Goal: Task Accomplishment & Management: Manage account settings

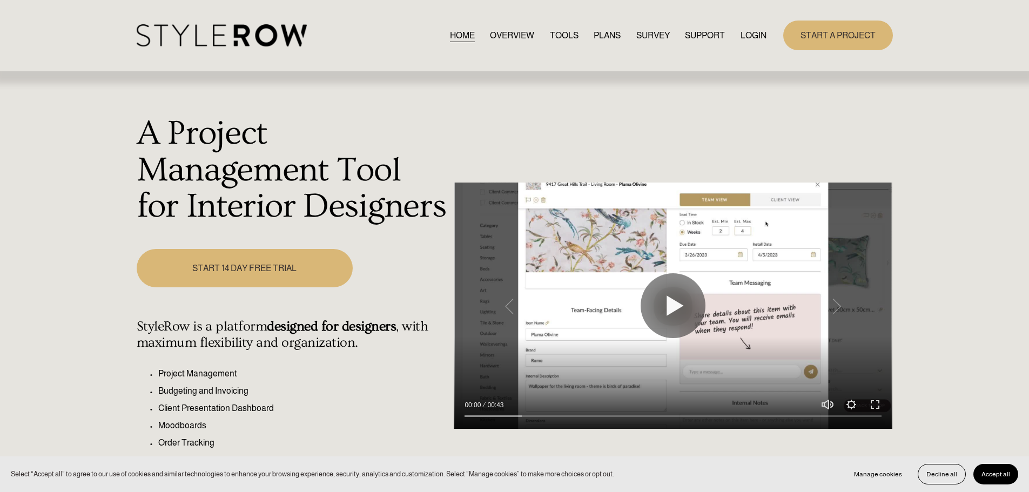
click at [752, 34] on link "LOGIN" at bounding box center [754, 35] width 26 height 15
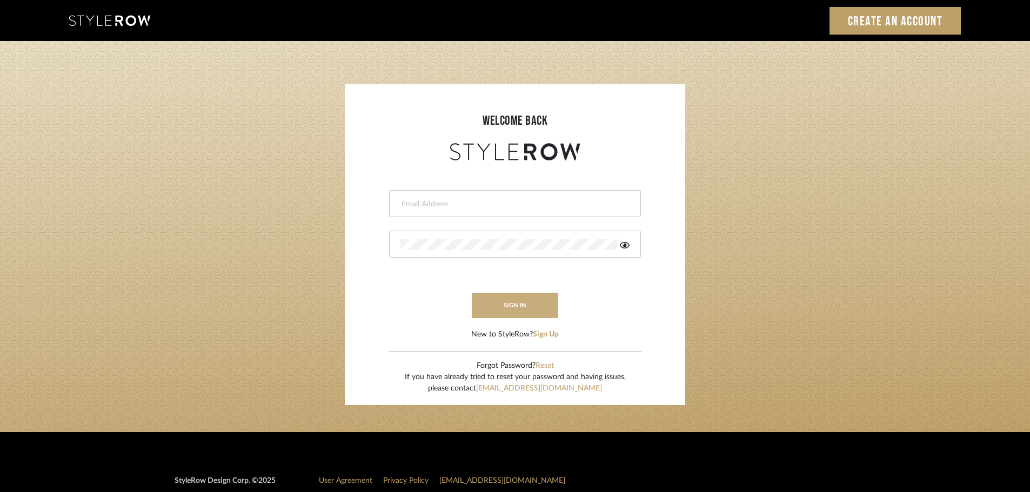
type input "[PERSON_NAME][EMAIL_ADDRESS][DOMAIN_NAME]"
click at [540, 297] on button "sign in" at bounding box center [515, 305] width 86 height 25
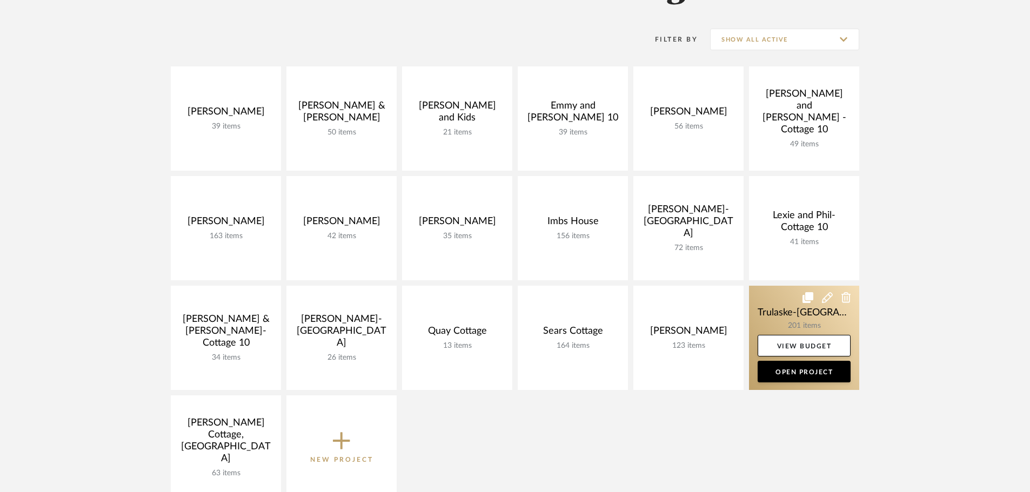
scroll to position [216, 0]
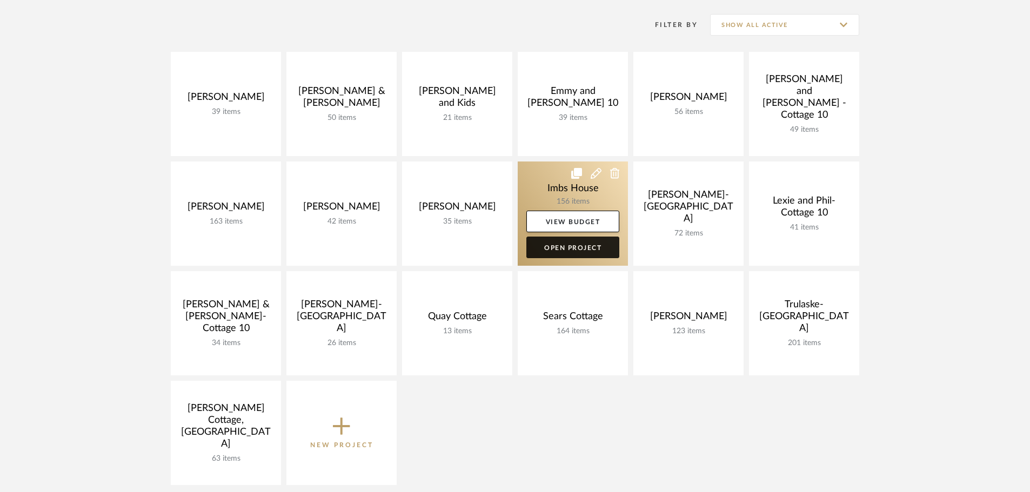
click at [592, 253] on link "Open Project" at bounding box center [572, 248] width 93 height 22
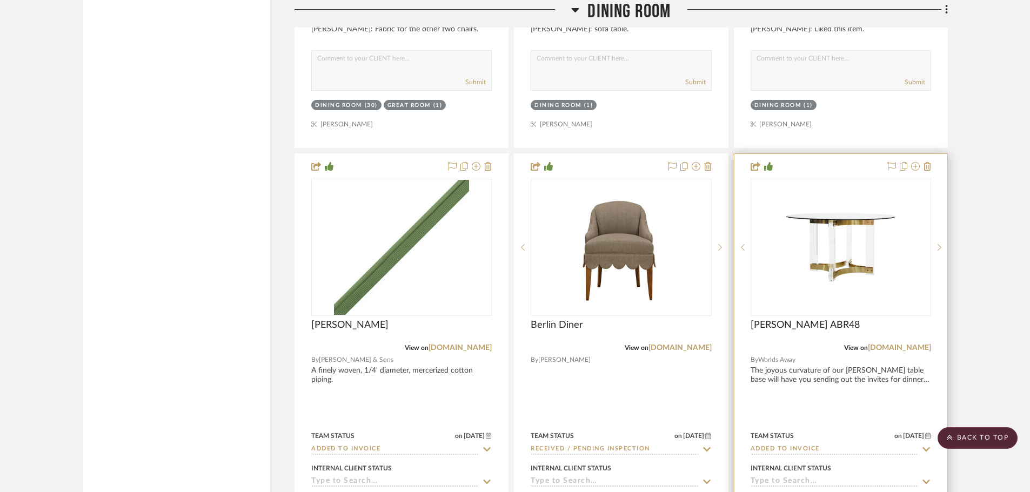
scroll to position [2323, 0]
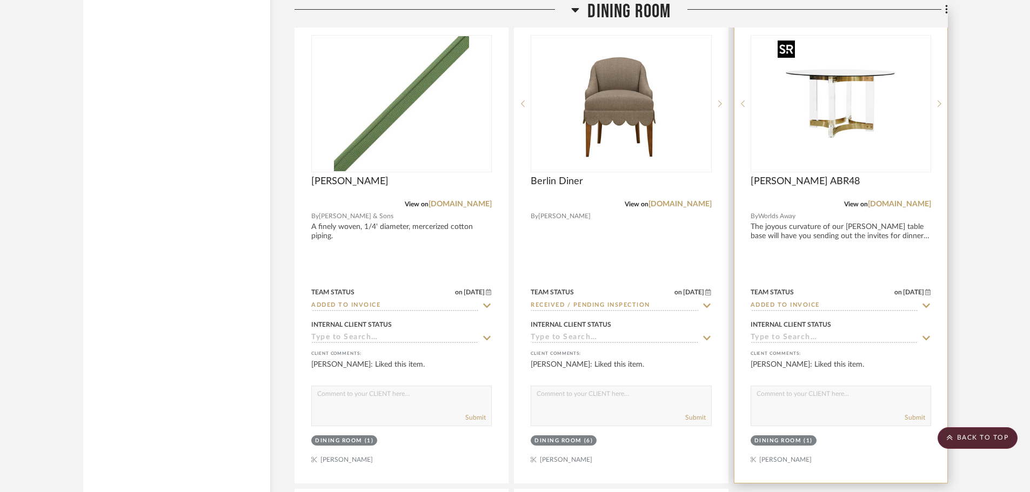
click at [855, 155] on img "0" at bounding box center [840, 103] width 135 height 135
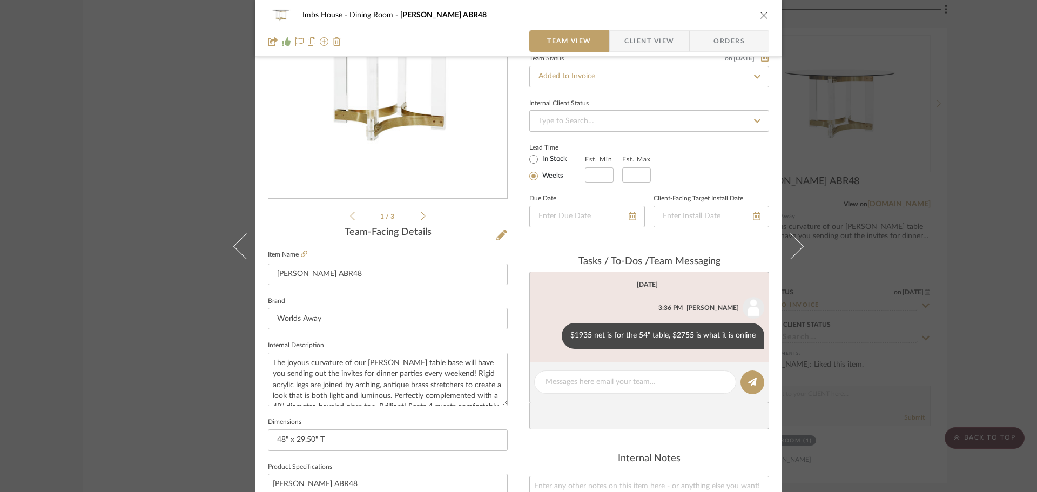
scroll to position [108, 0]
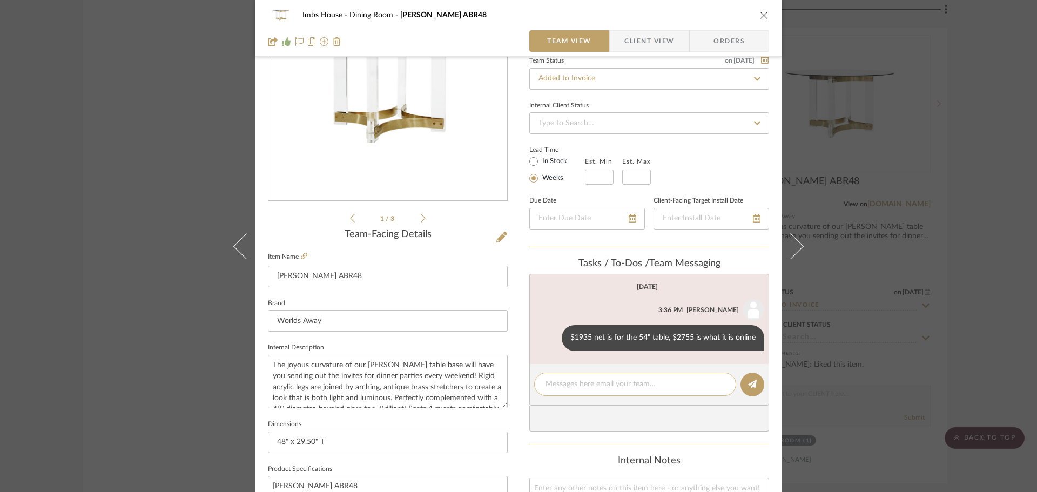
click at [548, 382] on textarea at bounding box center [635, 384] width 179 height 11
type textarea "We need a larger piece of glass for this. 56""
click at [748, 383] on icon at bounding box center [752, 384] width 9 height 9
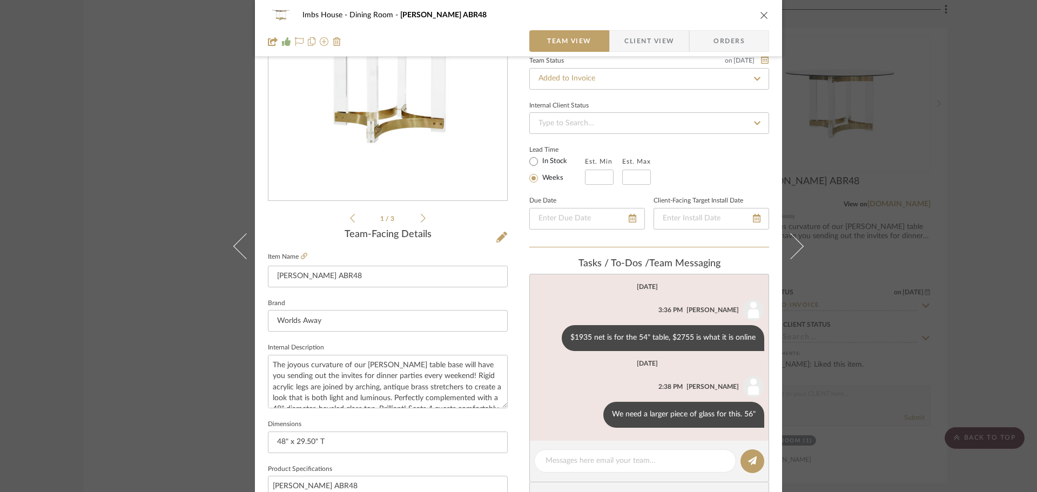
click at [763, 15] on icon "close" at bounding box center [764, 15] width 9 height 9
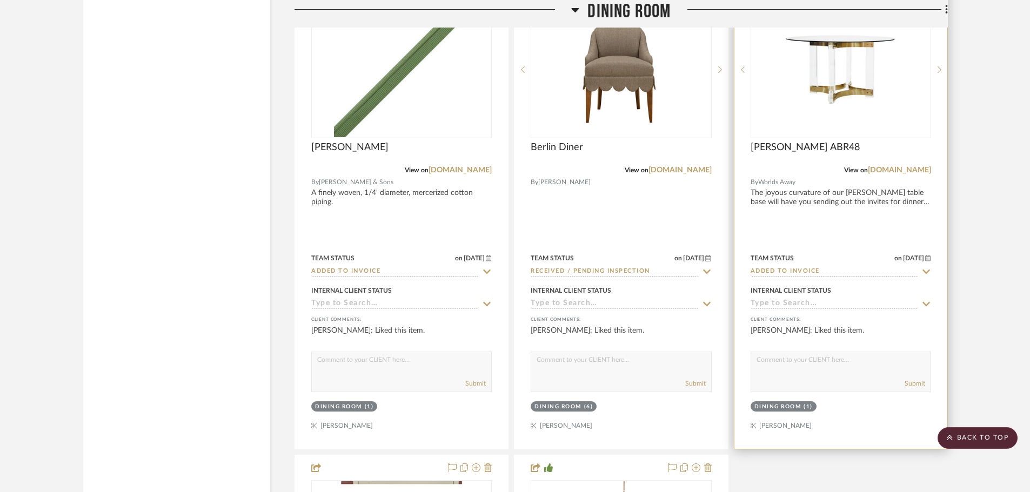
scroll to position [2161, 0]
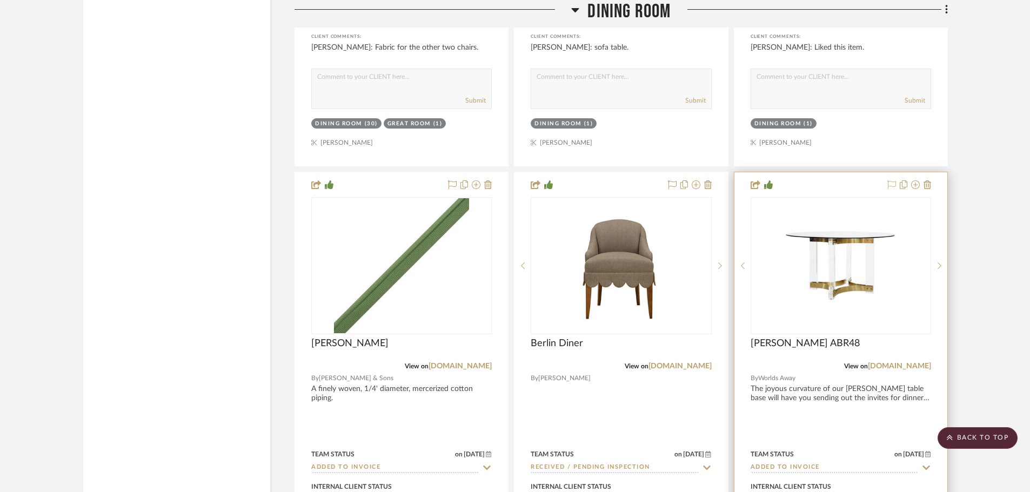
click at [890, 185] on icon at bounding box center [891, 184] width 9 height 9
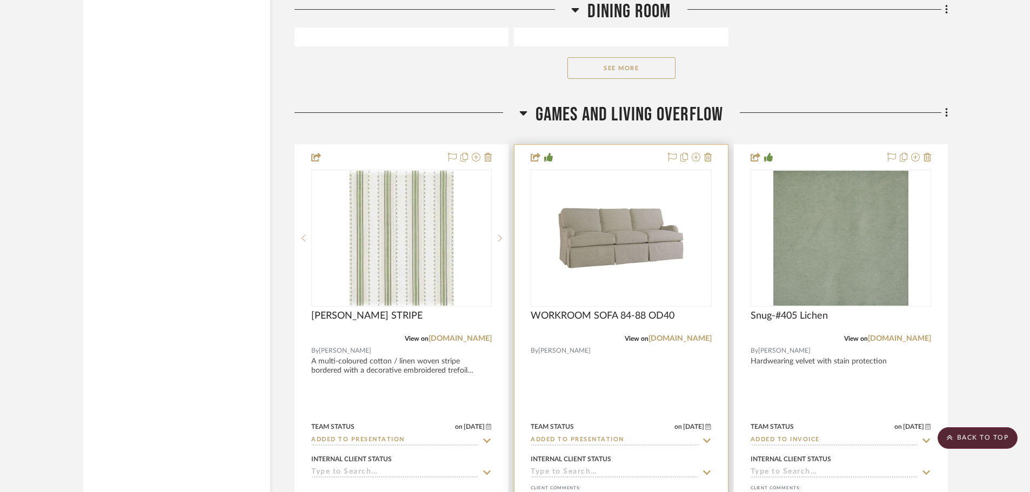
scroll to position [3350, 0]
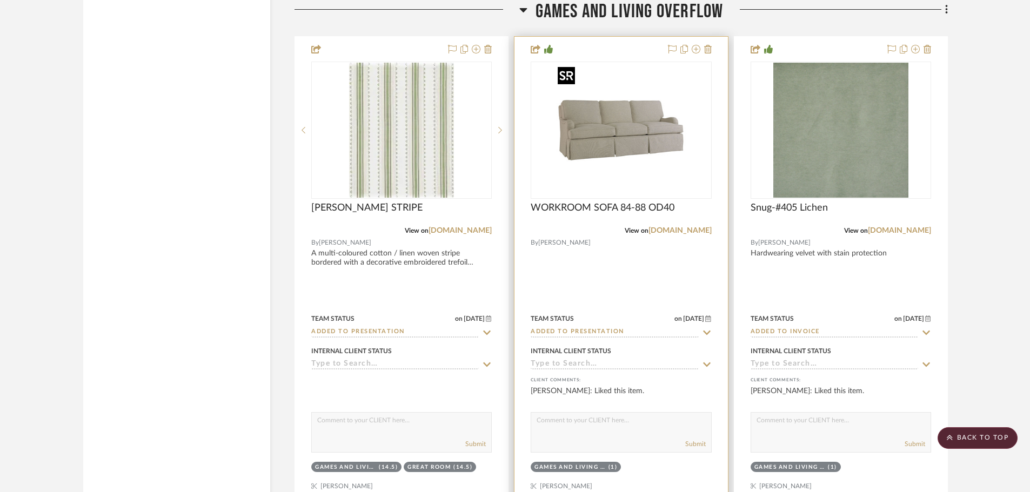
click at [688, 162] on img "0" at bounding box center [620, 130] width 135 height 135
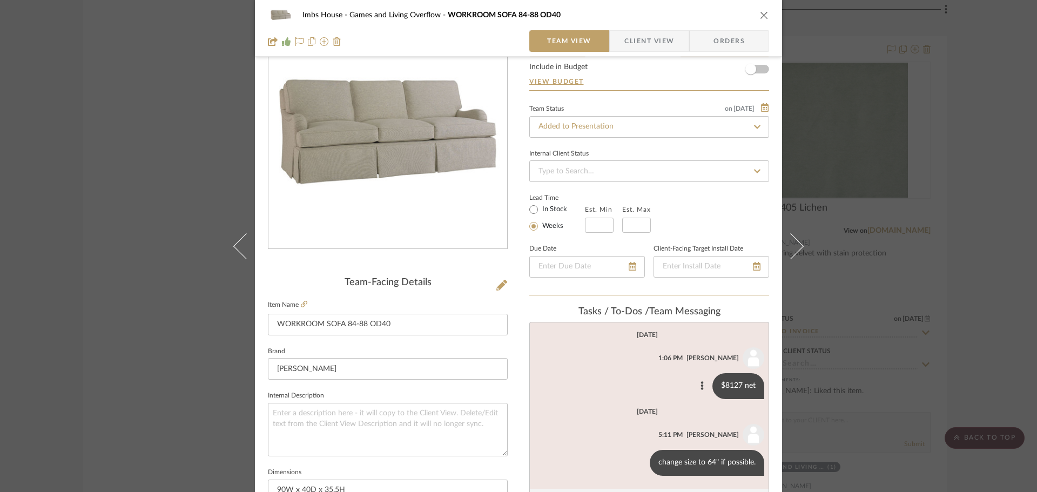
scroll to position [162, 0]
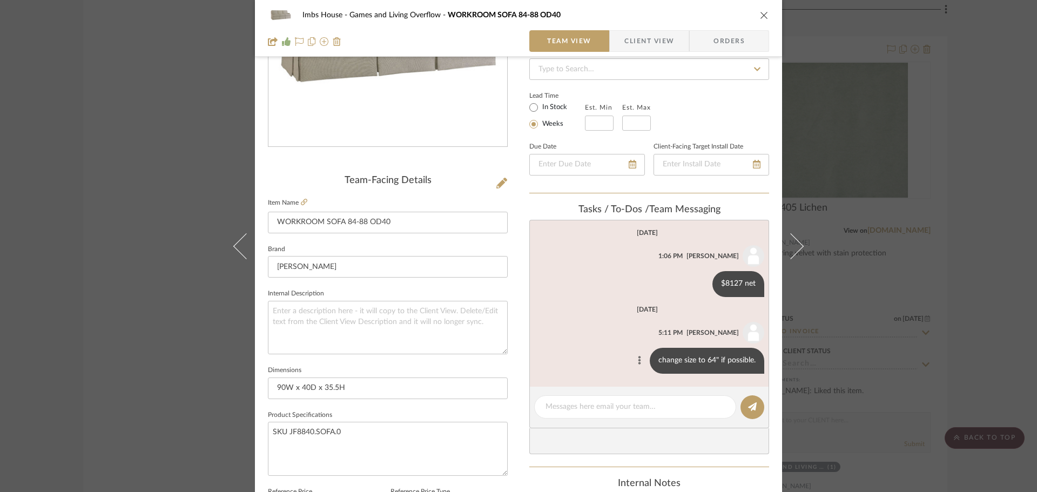
click at [639, 361] on icon at bounding box center [640, 360] width 3 height 9
click at [586, 350] on span "Edit Message" at bounding box center [586, 348] width 44 height 9
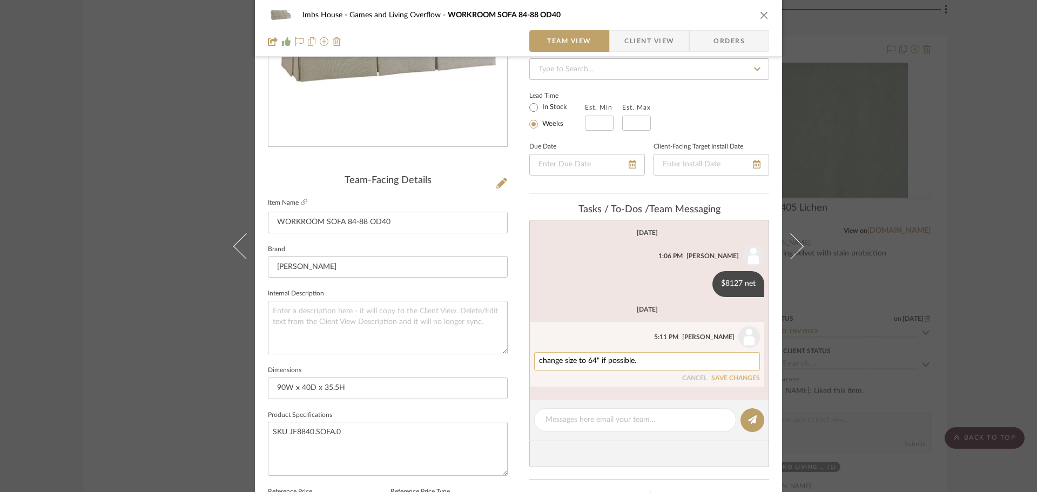
click at [597, 358] on textarea "change size to 64" if possible." at bounding box center [647, 361] width 216 height 9
type textarea "change size to 64" -65" if possible."
click at [732, 376] on button "SAVE CHANGES" at bounding box center [736, 379] width 49 height 8
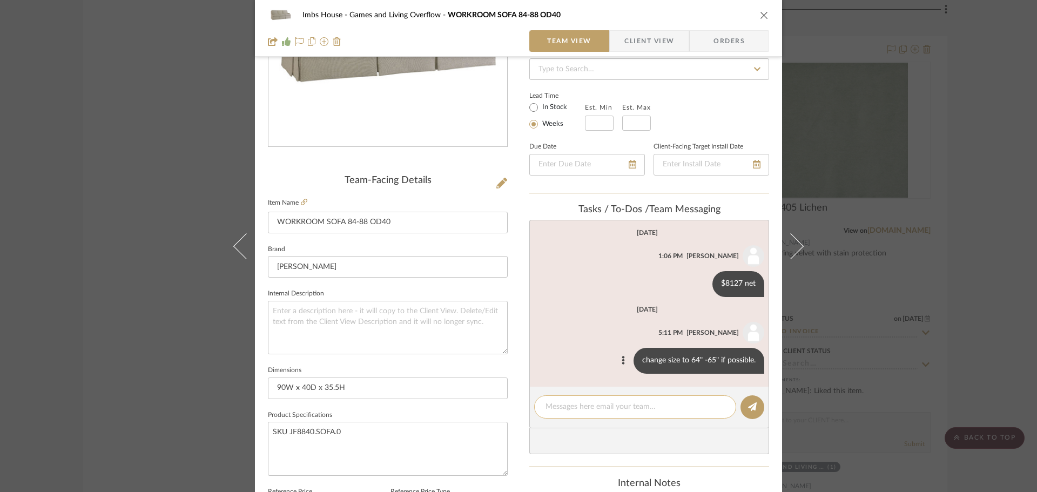
click at [641, 401] on textarea at bounding box center [635, 406] width 179 height 11
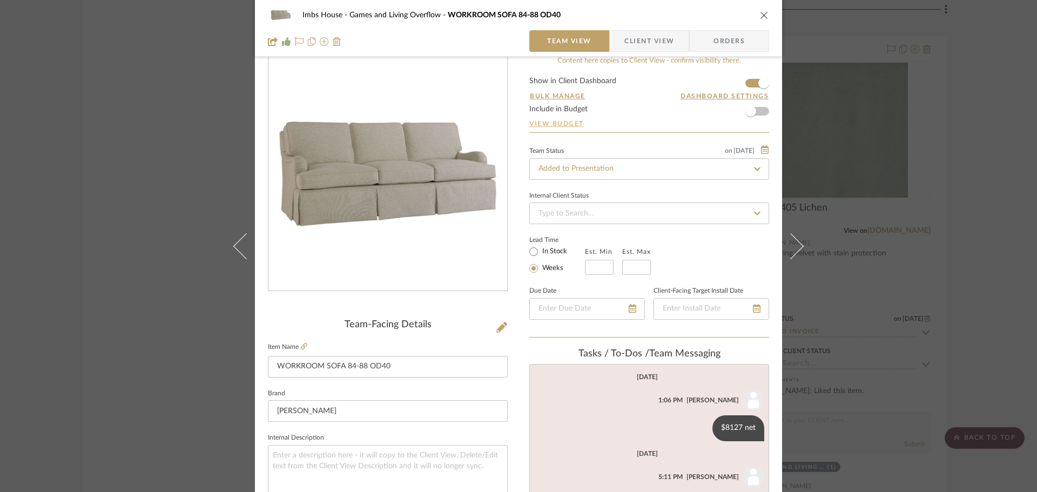
scroll to position [0, 0]
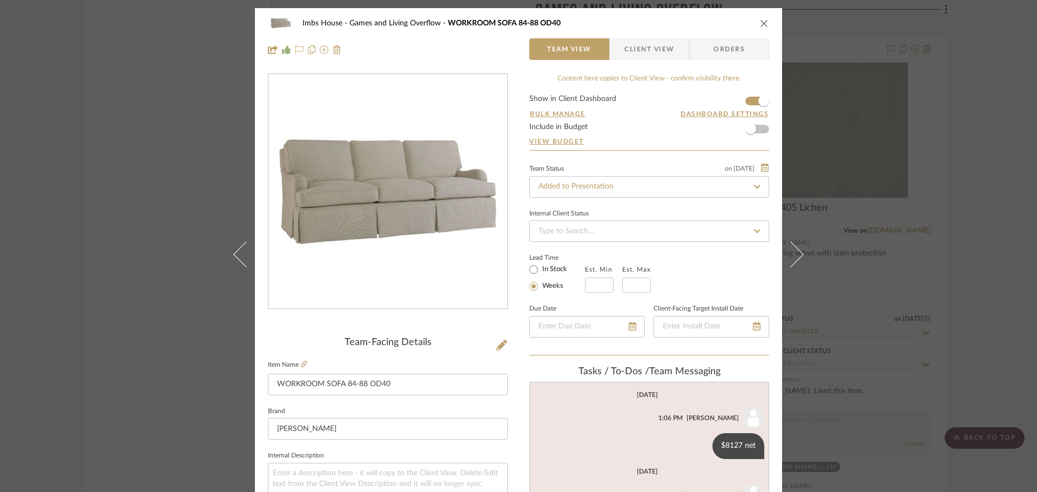
click at [295, 47] on icon at bounding box center [299, 49] width 9 height 9
click at [760, 22] on icon "close" at bounding box center [764, 23] width 9 height 9
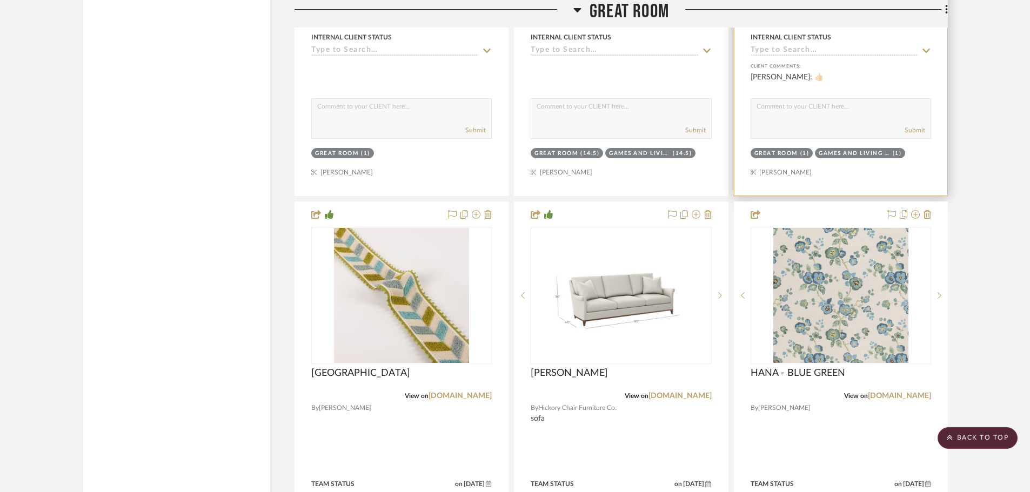
scroll to position [5403, 0]
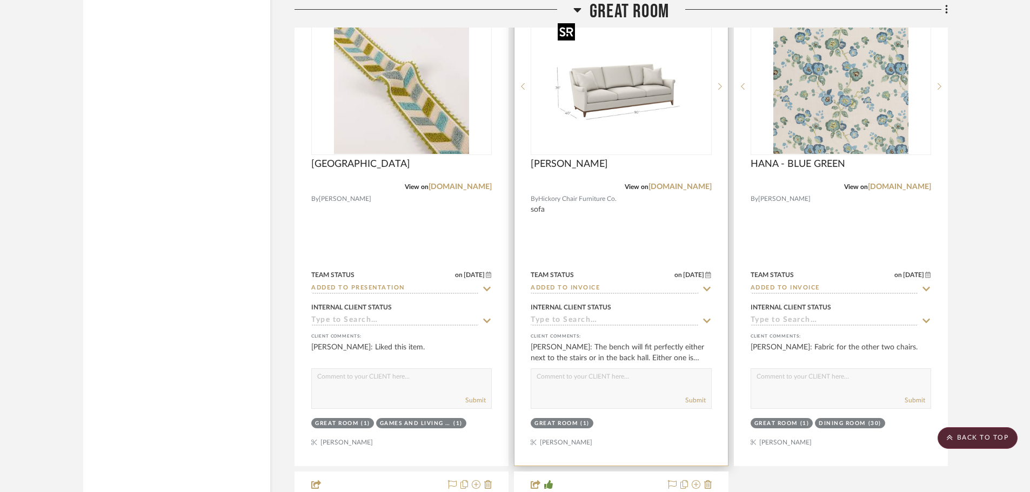
click at [0, 0] on img at bounding box center [0, 0] width 0 height 0
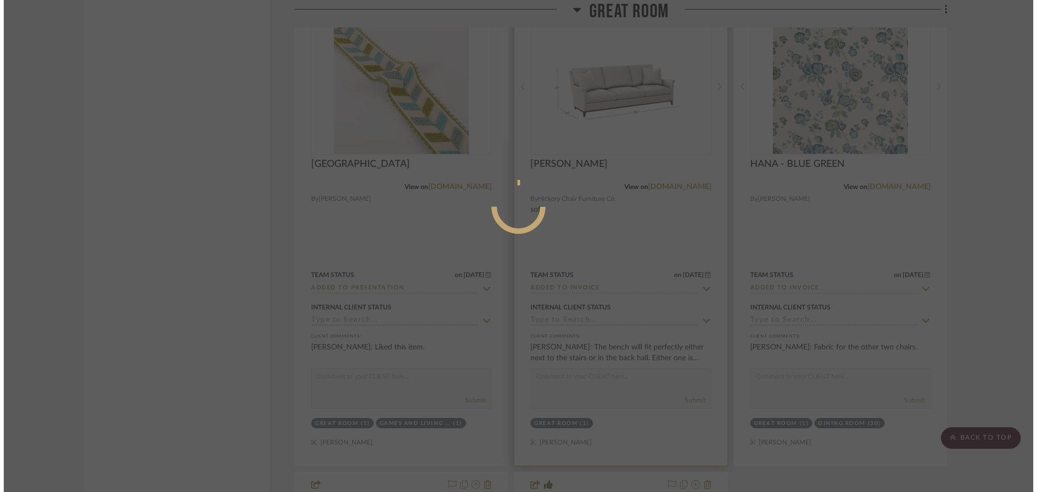
scroll to position [0, 0]
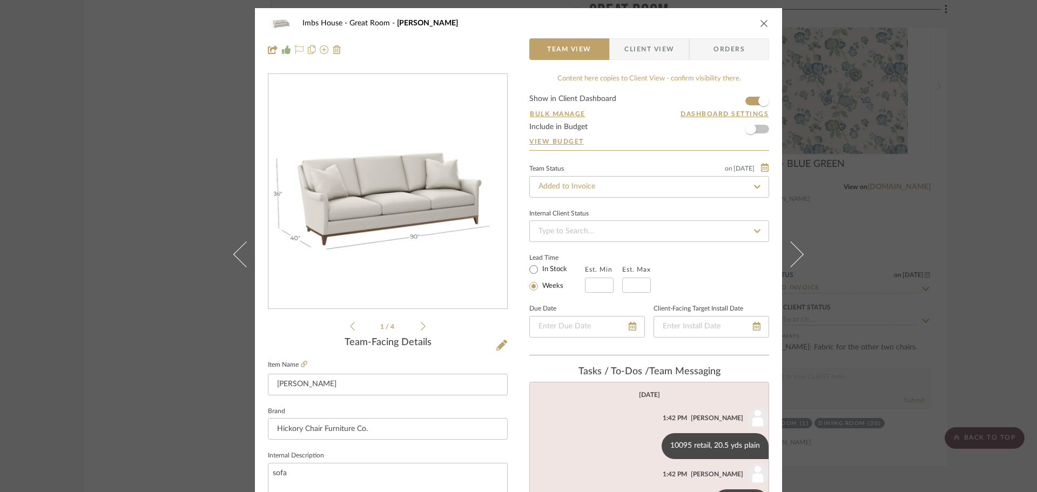
click at [297, 49] on icon at bounding box center [299, 49] width 9 height 9
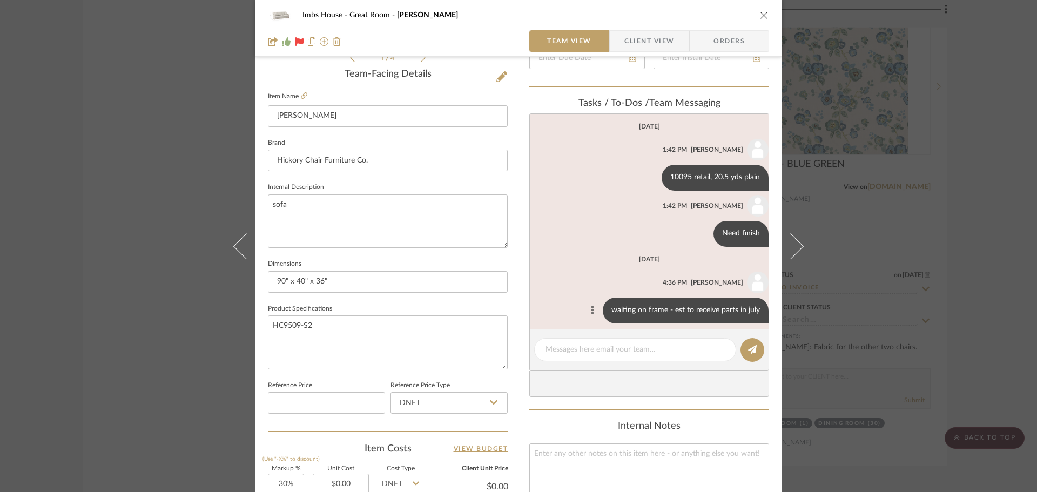
scroll to position [270, 0]
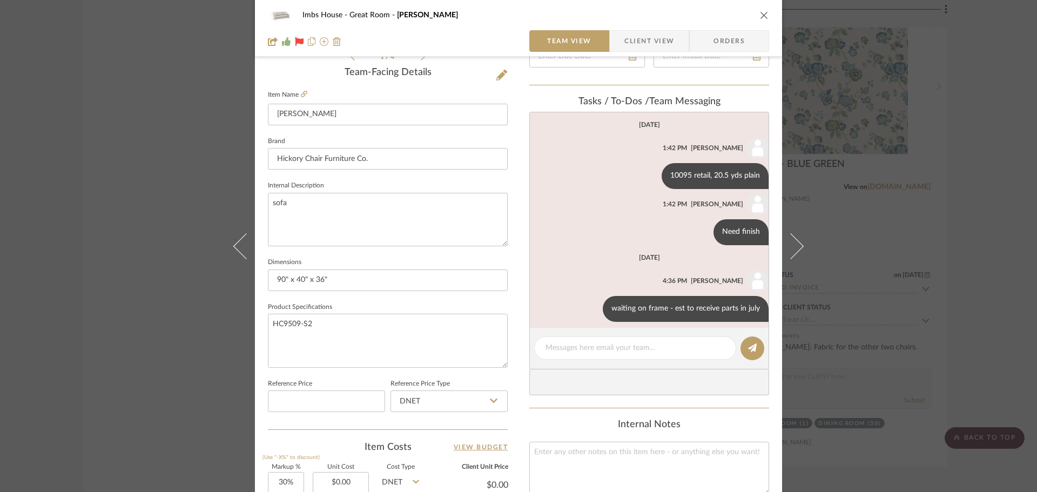
click at [592, 336] on editor-of-message at bounding box center [649, 349] width 240 height 42
click at [559, 347] on textarea at bounding box center [635, 348] width 179 height 11
type textarea "Fix back cushions to provide more support."
click at [748, 344] on icon at bounding box center [752, 348] width 9 height 9
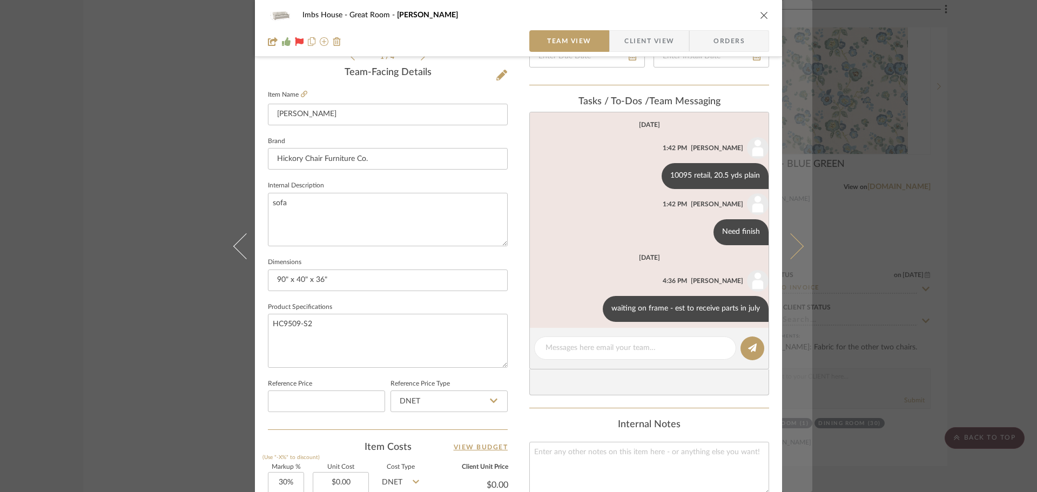
scroll to position [84, 0]
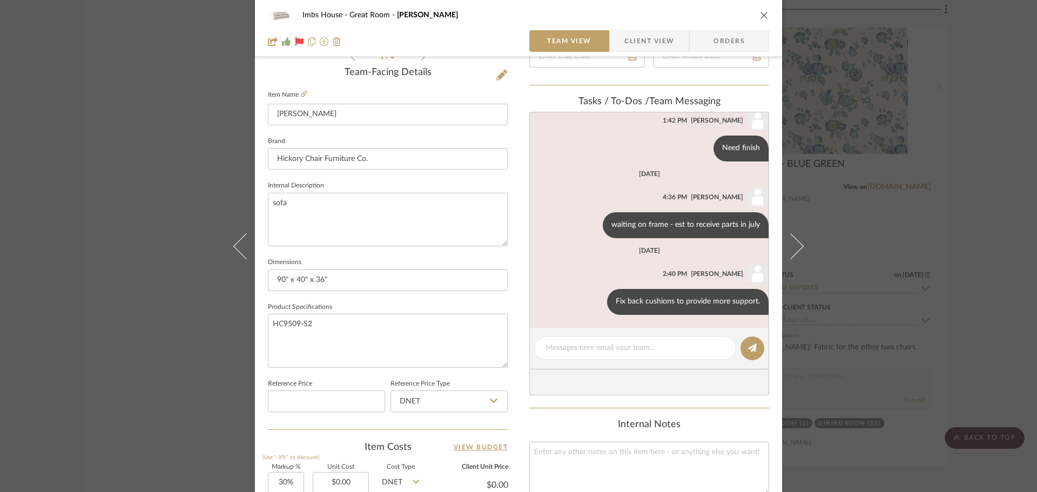
click at [761, 15] on icon "close" at bounding box center [764, 15] width 9 height 9
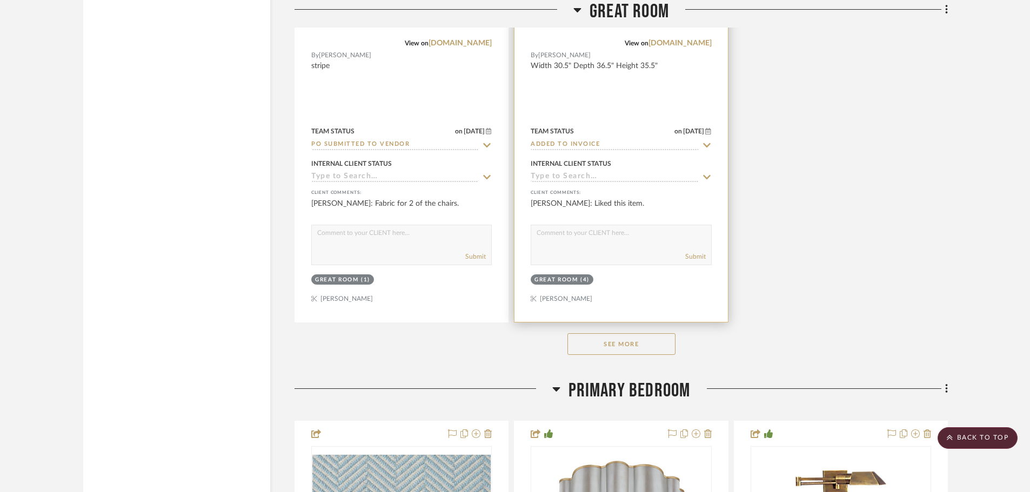
scroll to position [5889, 0]
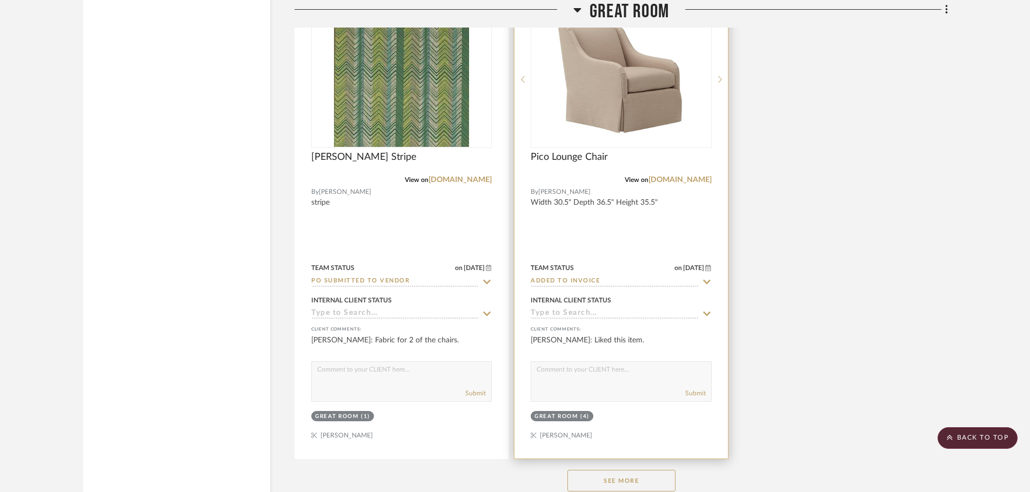
click at [707, 279] on icon at bounding box center [707, 282] width 10 height 9
click at [706, 280] on icon at bounding box center [707, 282] width 10 height 9
type input "9/17/2025"
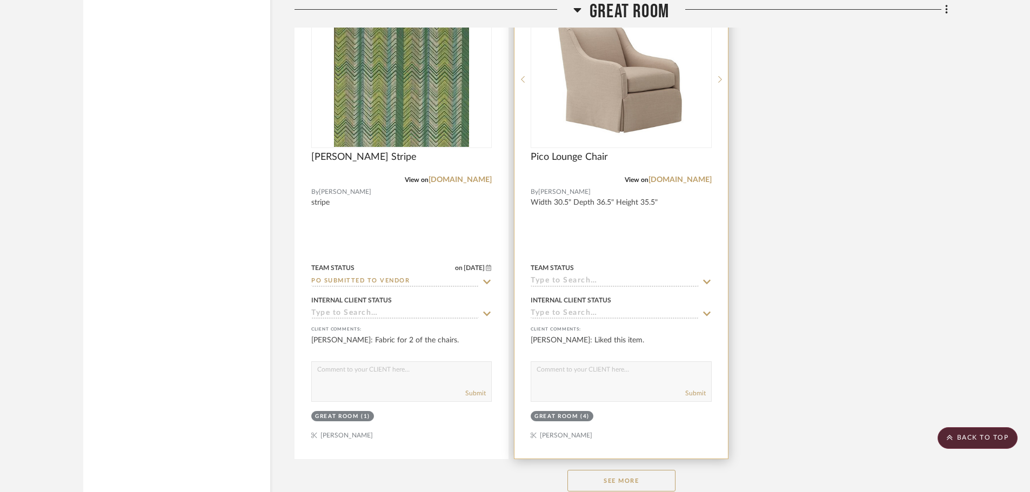
click at [575, 277] on input at bounding box center [614, 282] width 167 height 10
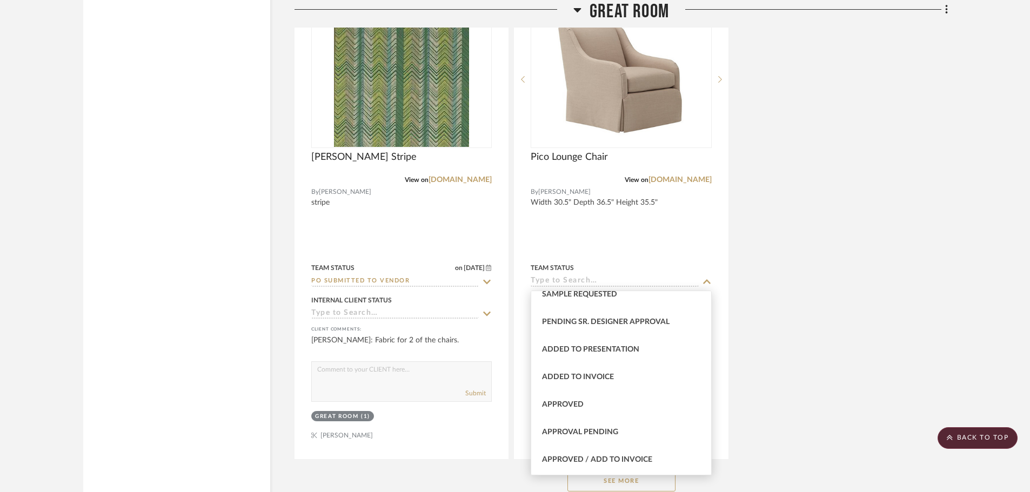
scroll to position [432, 0]
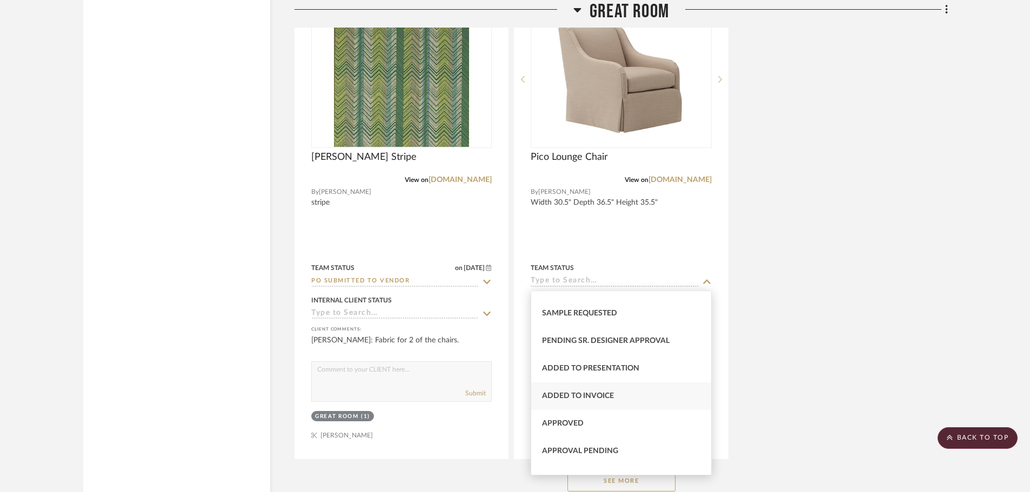
click at [577, 390] on div "Added to Invoice" at bounding box center [620, 397] width 179 height 28
type input "Added to Invoice"
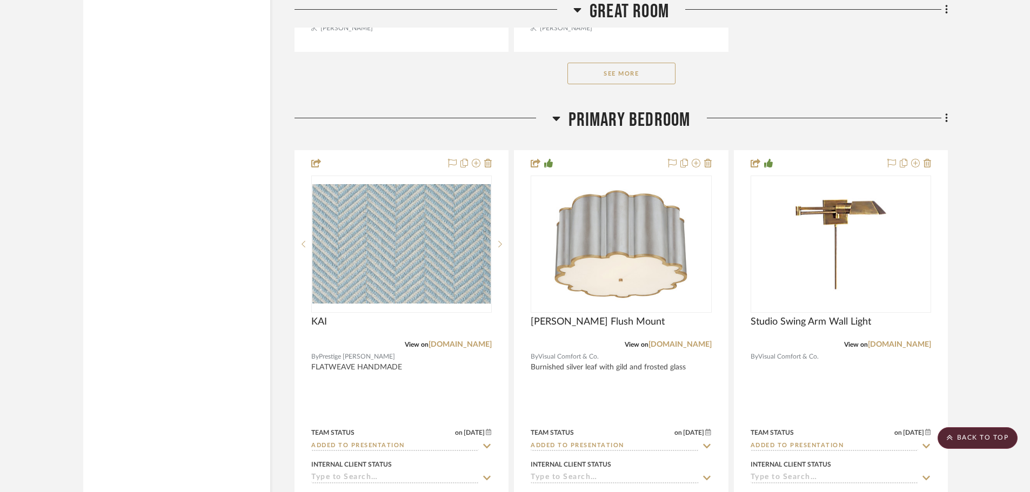
scroll to position [6159, 0]
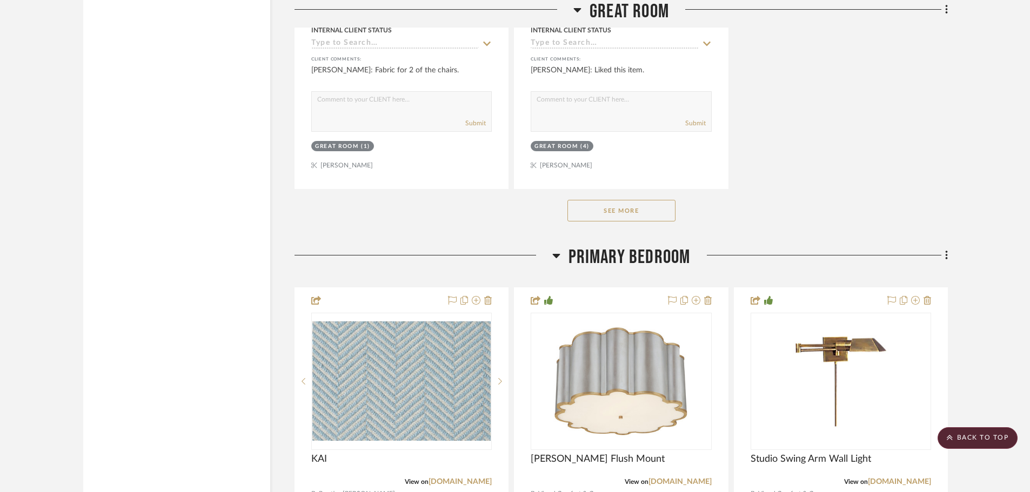
click at [642, 211] on button "See More" at bounding box center [621, 211] width 108 height 22
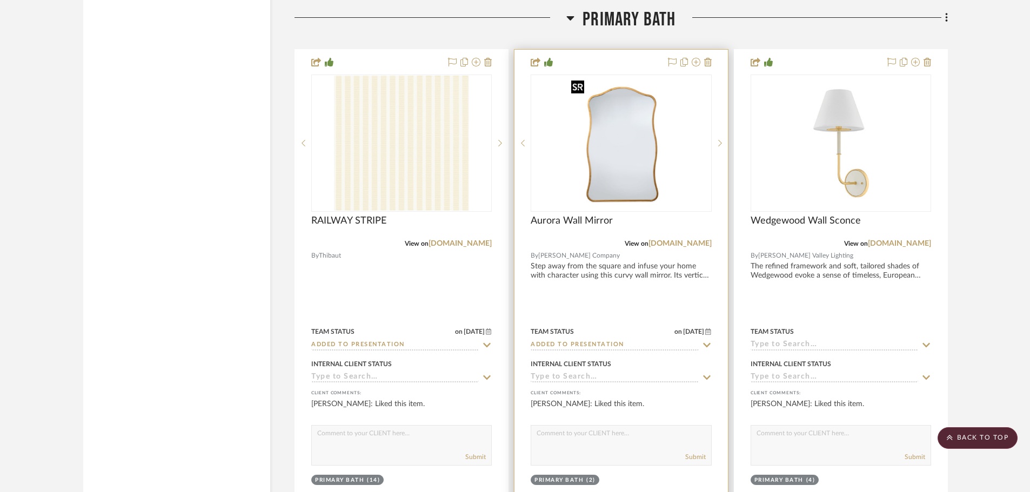
scroll to position [9996, 0]
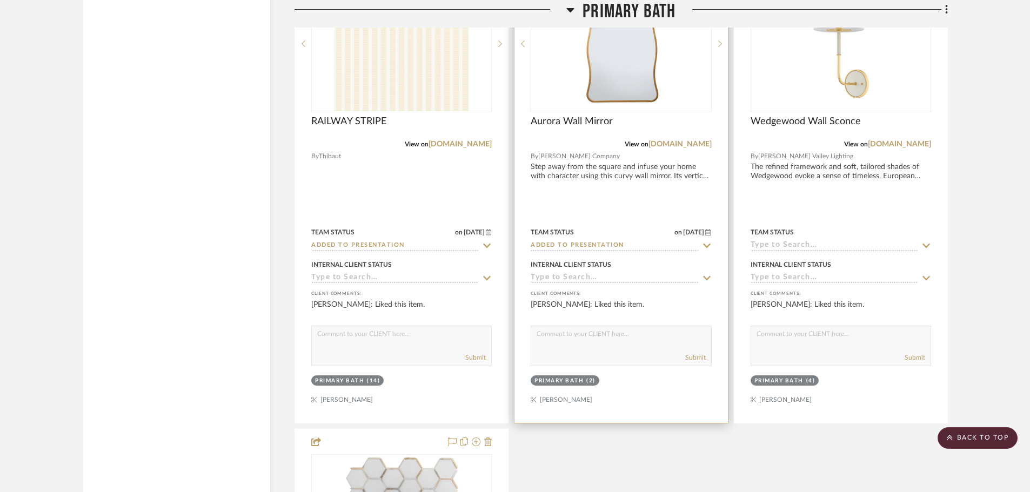
click at [686, 85] on div "0" at bounding box center [620, 44] width 179 height 136
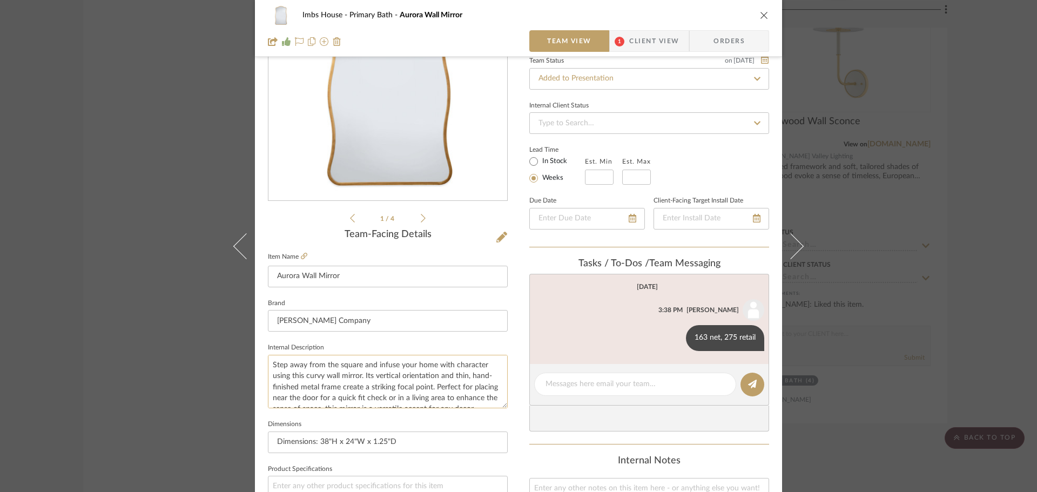
scroll to position [22, 0]
click at [559, 385] on textarea at bounding box center [635, 384] width 179 height 11
type textarea "I may need to find a slightly taller mirror"
click at [753, 384] on icon at bounding box center [752, 384] width 9 height 9
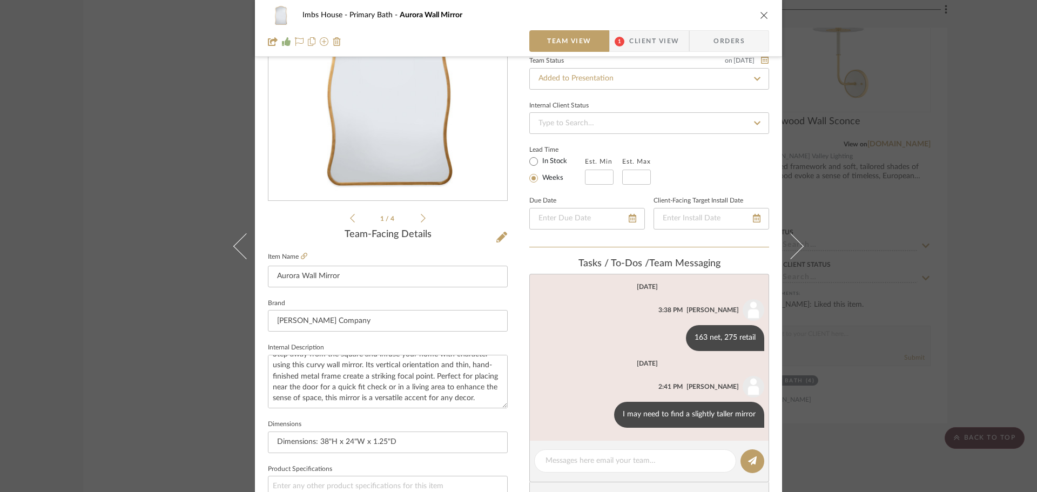
click at [302, 43] on div at bounding box center [388, 41] width 240 height 22
click at [295, 41] on icon at bounding box center [299, 41] width 9 height 9
click at [760, 16] on icon "close" at bounding box center [764, 15] width 9 height 9
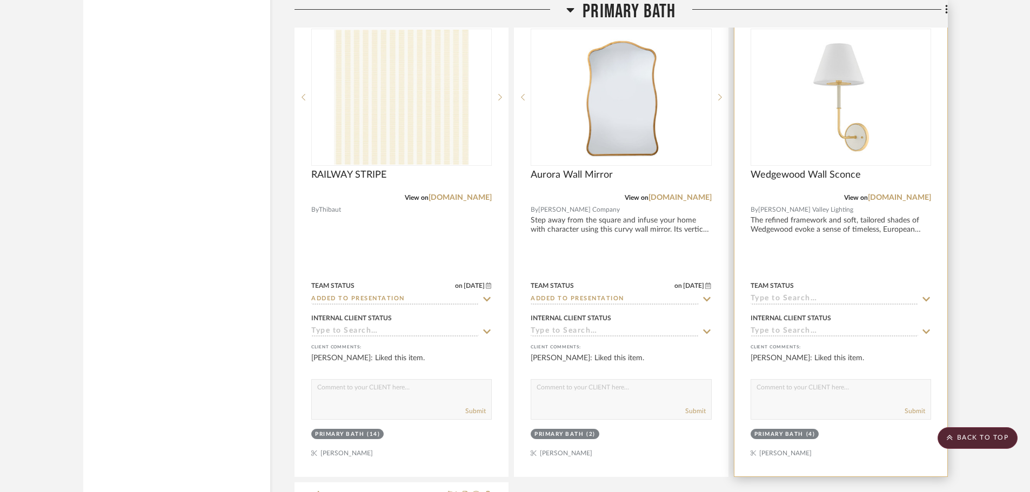
scroll to position [9942, 0]
click at [833, 128] on img "0" at bounding box center [840, 97] width 135 height 135
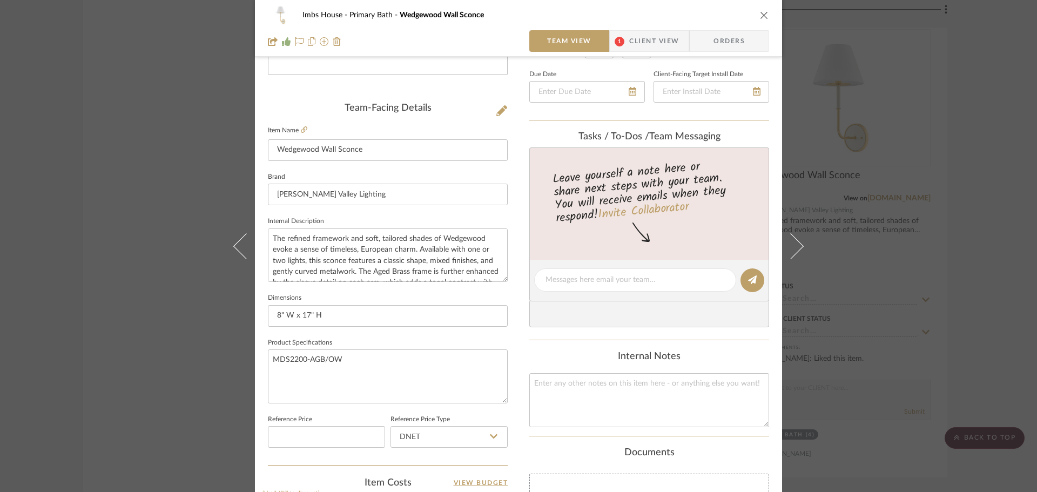
scroll to position [216, 0]
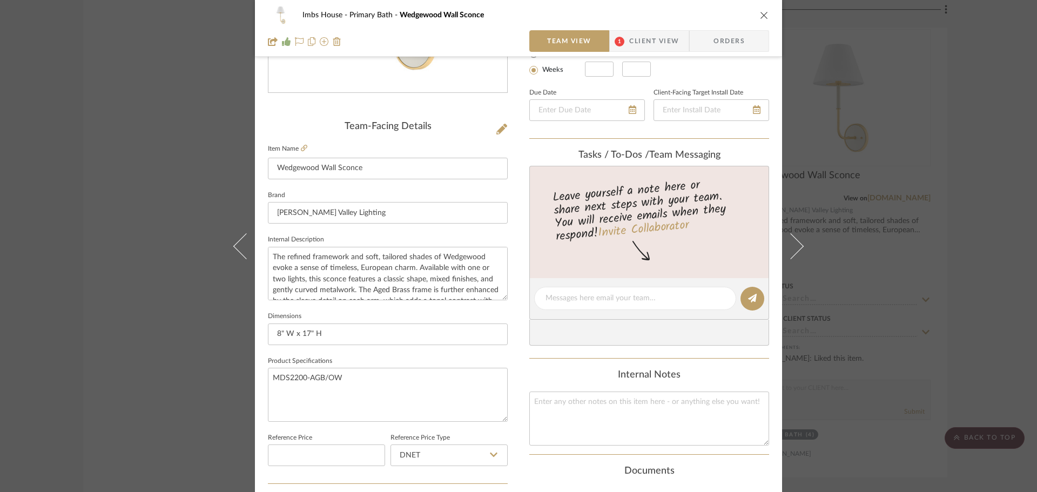
click at [762, 12] on icon "close" at bounding box center [764, 15] width 9 height 9
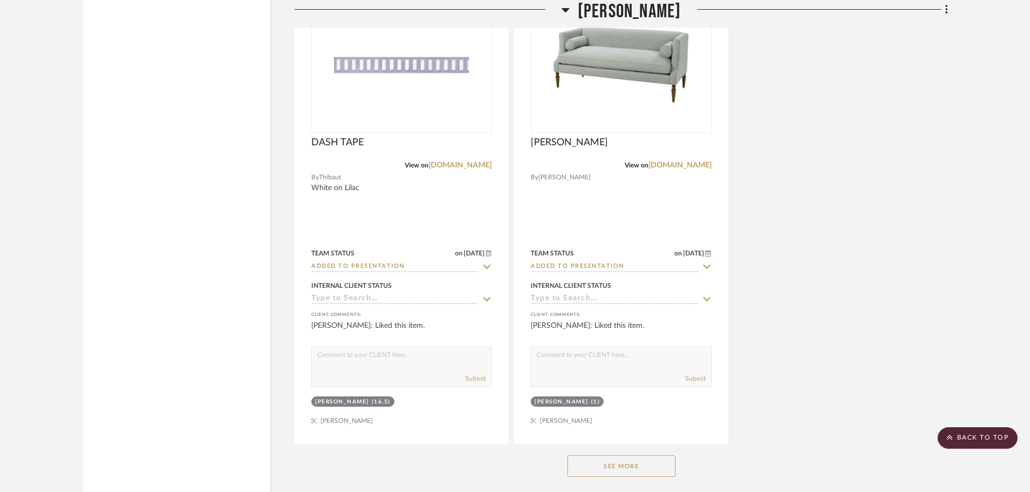
scroll to position [12211, 0]
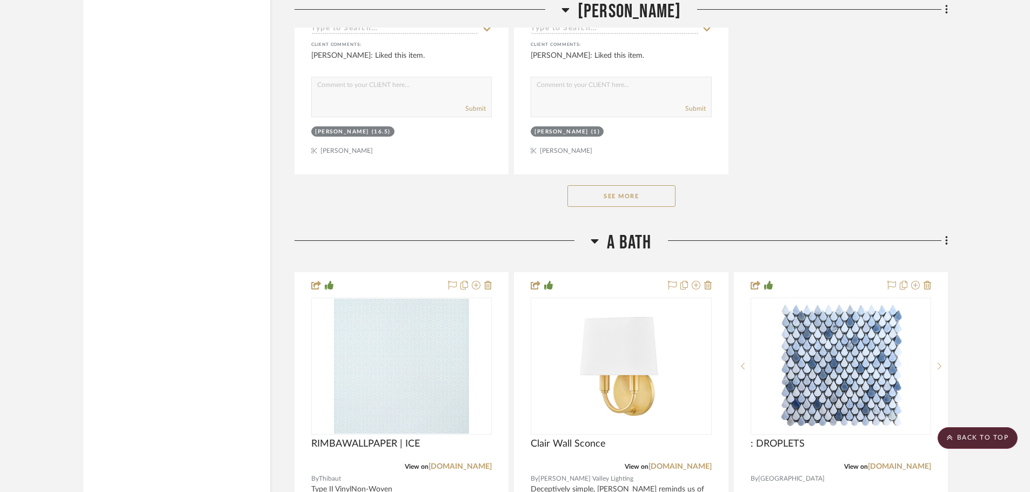
click at [640, 191] on button "See More" at bounding box center [621, 196] width 108 height 22
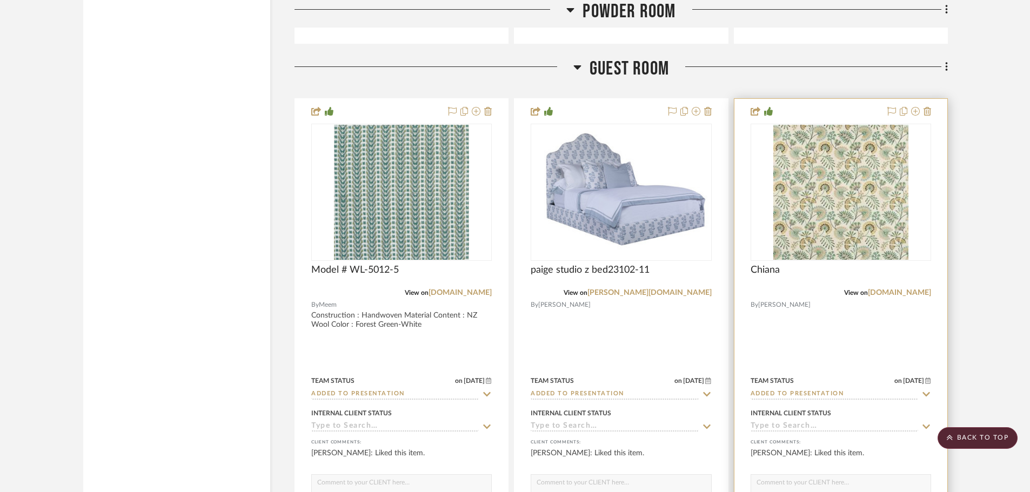
scroll to position [17884, 0]
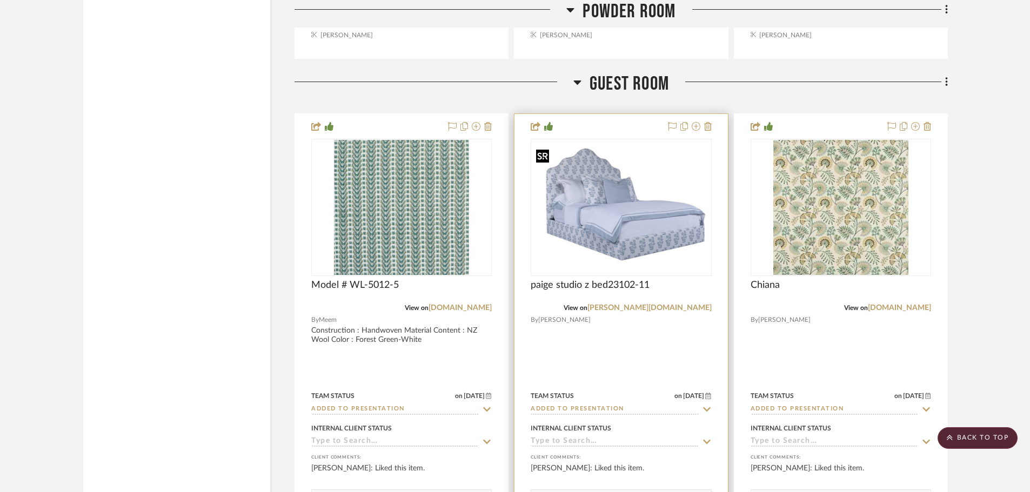
click at [673, 265] on img "0" at bounding box center [621, 207] width 178 height 125
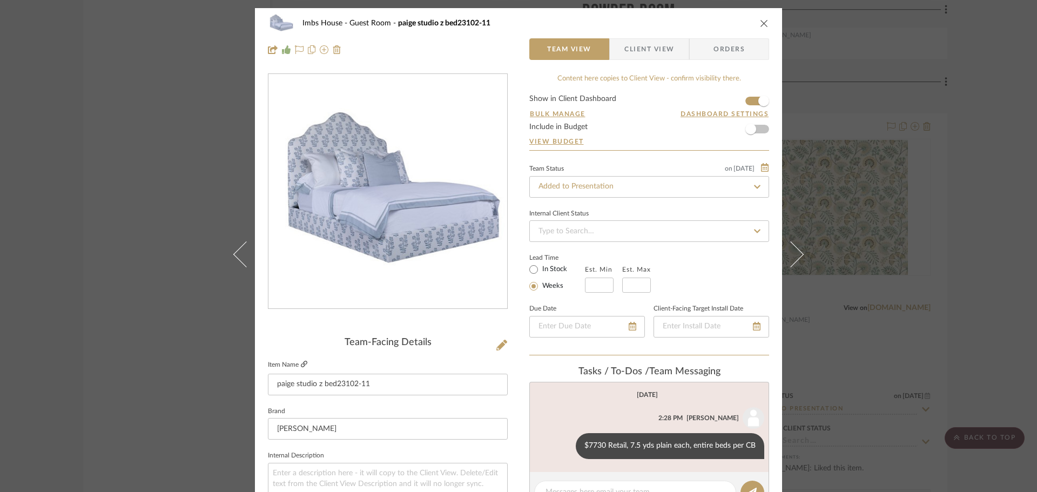
click at [301, 364] on icon at bounding box center [304, 364] width 6 height 6
click at [295, 49] on icon at bounding box center [299, 49] width 9 height 9
